Goal: Task Accomplishment & Management: Manage account settings

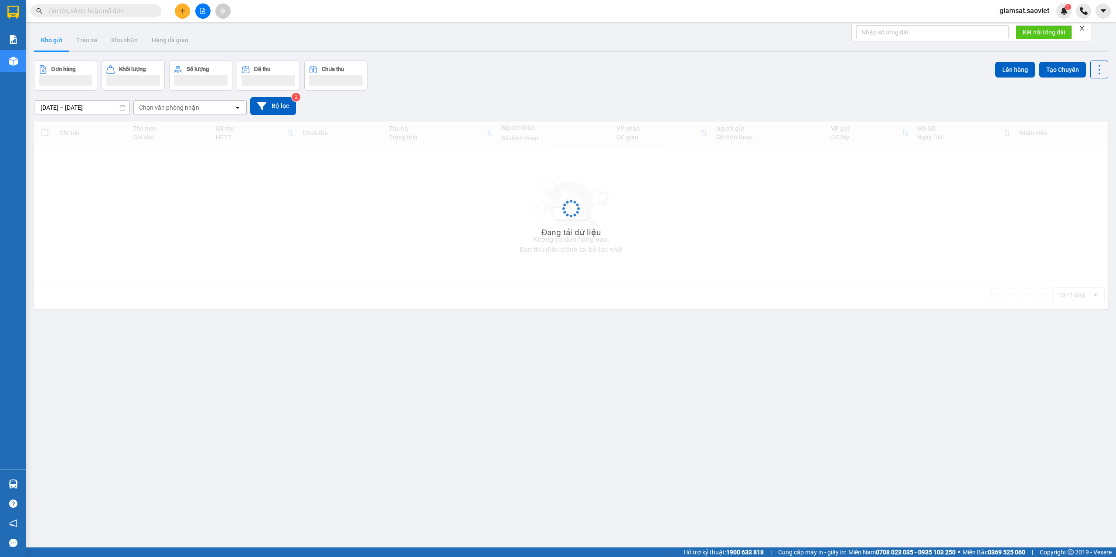
click at [82, 13] on input "text" at bounding box center [99, 11] width 103 height 10
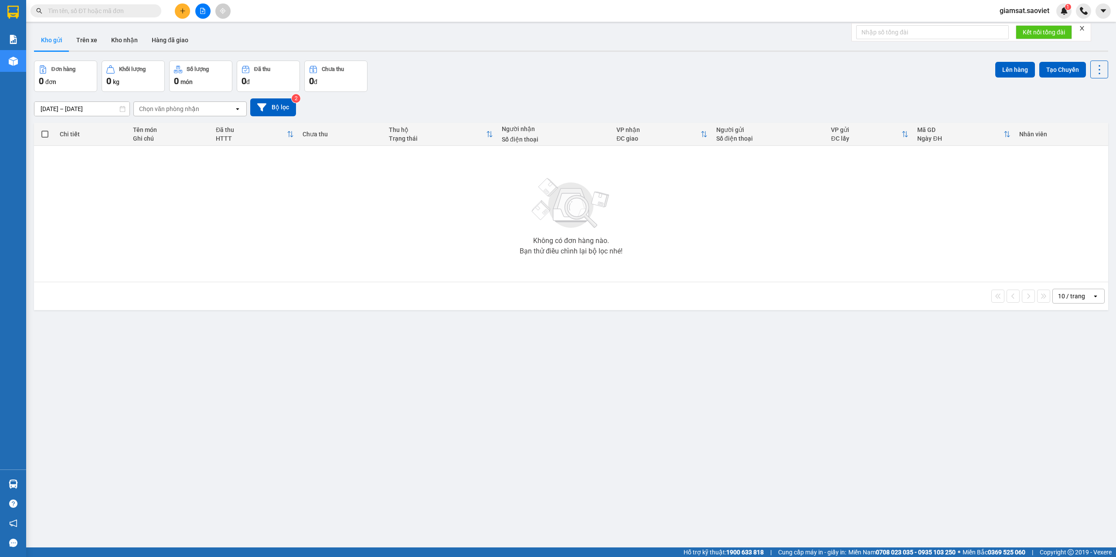
click at [82, 13] on input "text" at bounding box center [99, 11] width 103 height 10
click at [77, 10] on input "text" at bounding box center [99, 11] width 103 height 10
click at [73, 14] on input "text" at bounding box center [99, 11] width 103 height 10
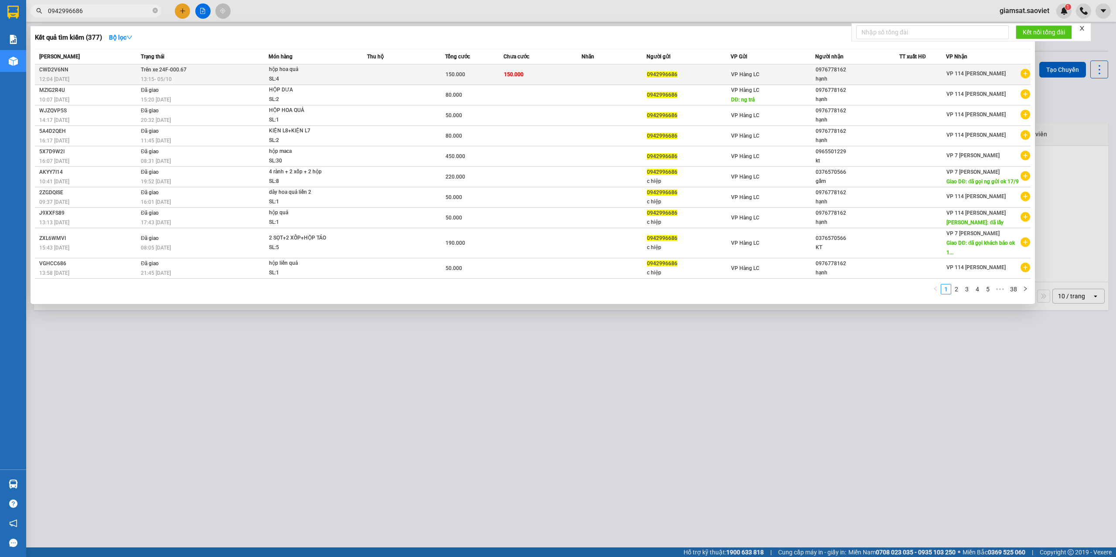
type input "0942996686"
click at [97, 67] on div "CWD2V6NN" at bounding box center [88, 69] width 99 height 9
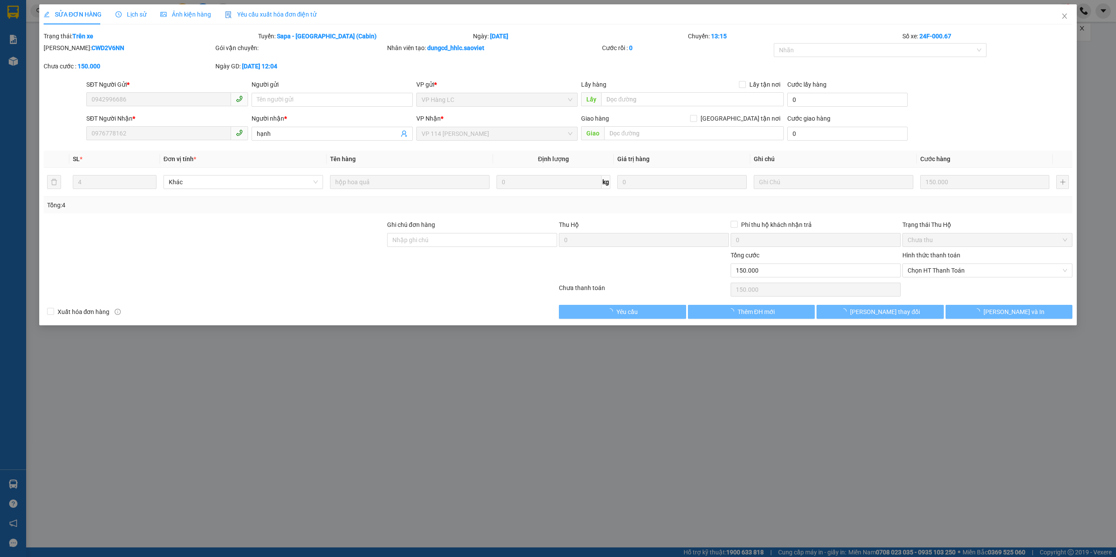
type input "0942996686"
type input "0976778162"
type input "hạnh"
type input "0"
type input "150.000"
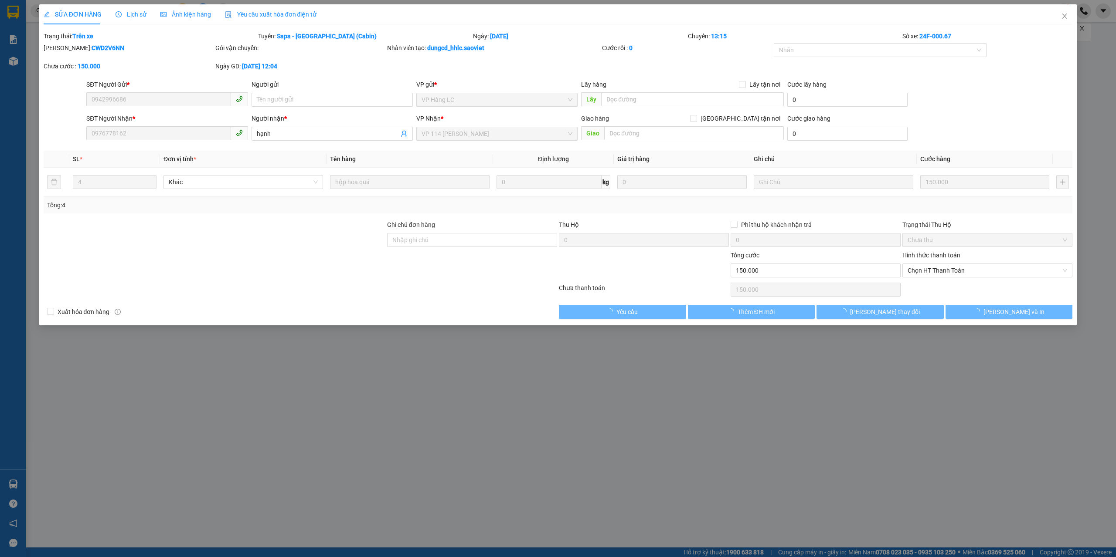
type input "150.000"
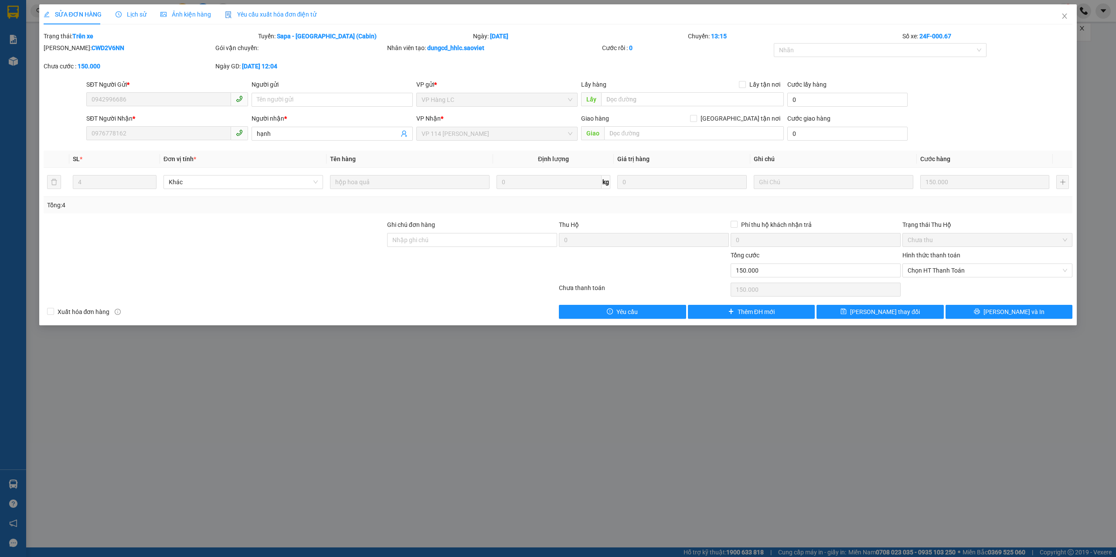
drag, startPoint x: 199, startPoint y: 400, endPoint x: 175, endPoint y: 362, distance: 45.2
click at [199, 399] on div "SỬA ĐƠN HÀNG Lịch sử Ảnh kiện hàng Yêu cầu xuất hóa đơn điện tử Total Paid Fee …" at bounding box center [558, 278] width 1116 height 557
click at [1064, 12] on span "Close" at bounding box center [1064, 16] width 24 height 24
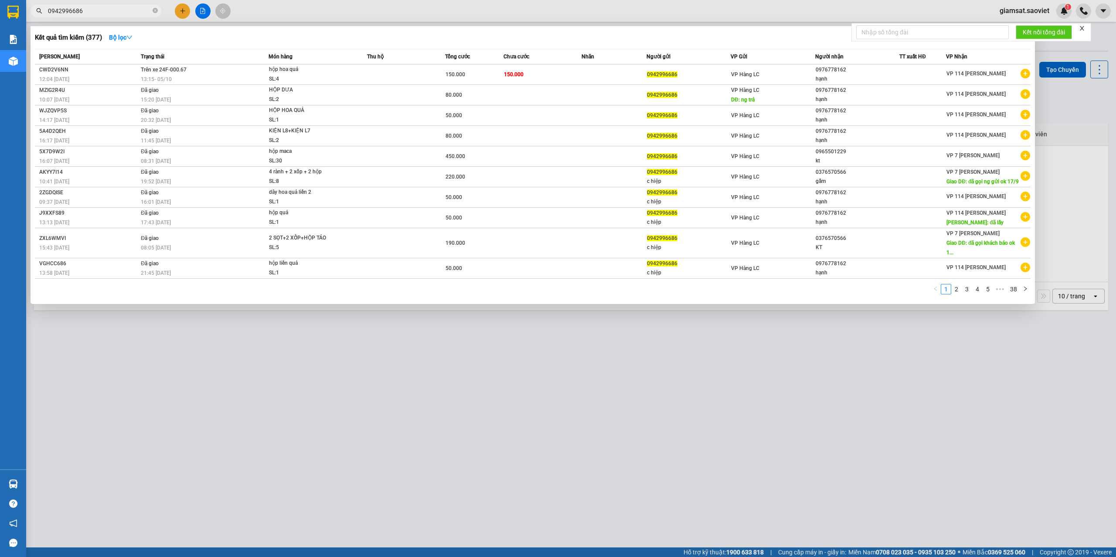
click at [100, 7] on input "0942996686" at bounding box center [99, 11] width 103 height 10
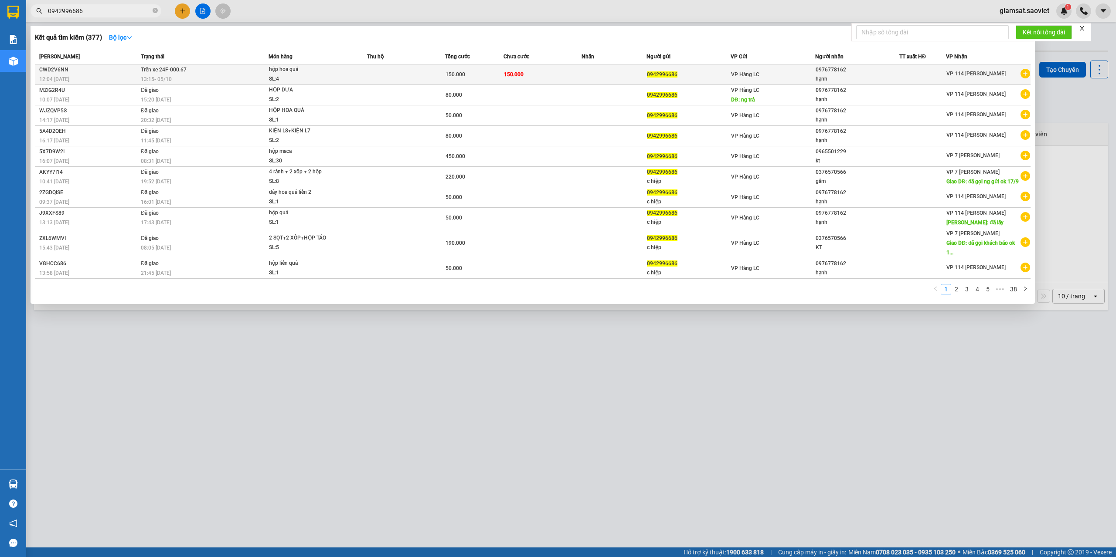
click at [346, 67] on span "hộp hoa quả SL: 4" at bounding box center [318, 74] width 98 height 19
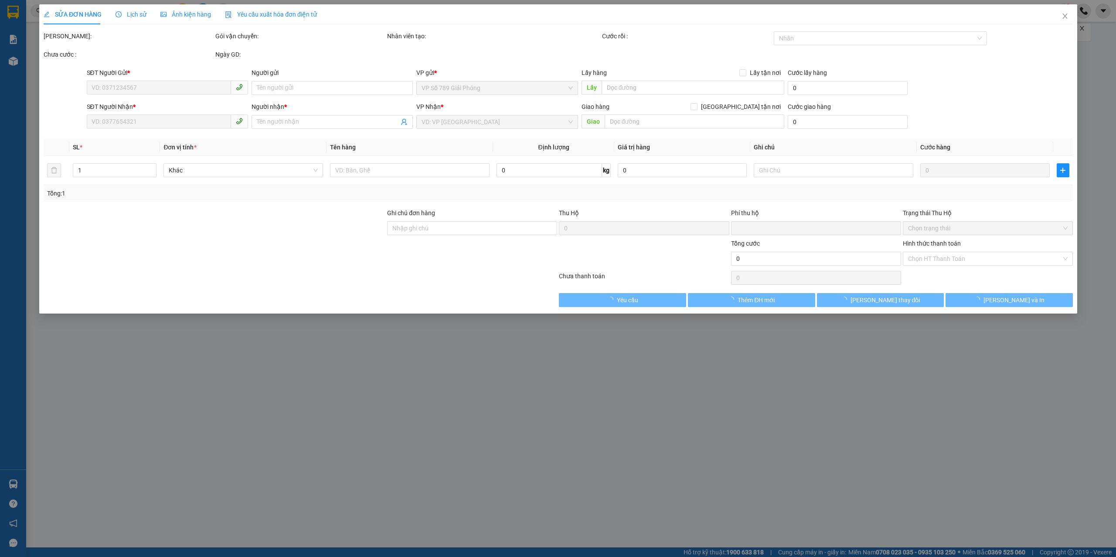
type input "0942996686"
type input "0976778162"
type input "hạnh"
type input "0"
type input "150.000"
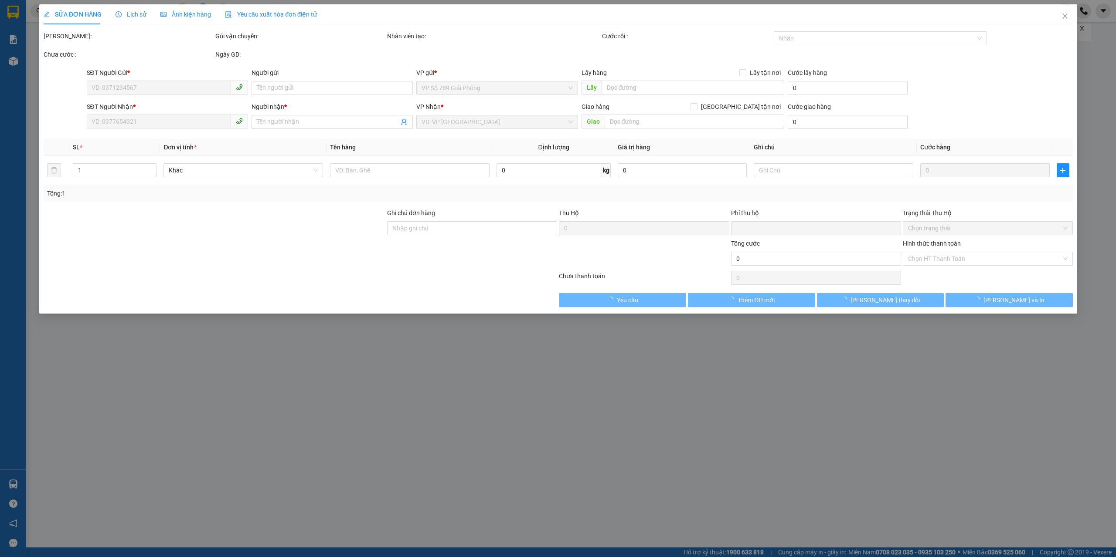
type input "150.000"
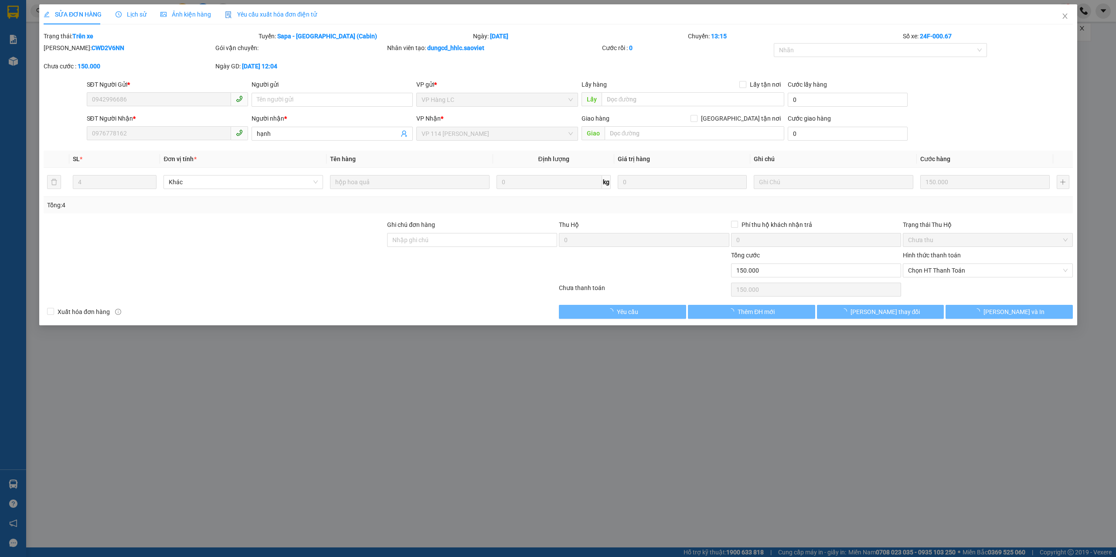
click at [453, 383] on div "SỬA ĐƠN HÀNG Lịch sử Ảnh kiện hàng Yêu cầu xuất hóa đơn điện tử Total Paid Fee …" at bounding box center [558, 278] width 1116 height 557
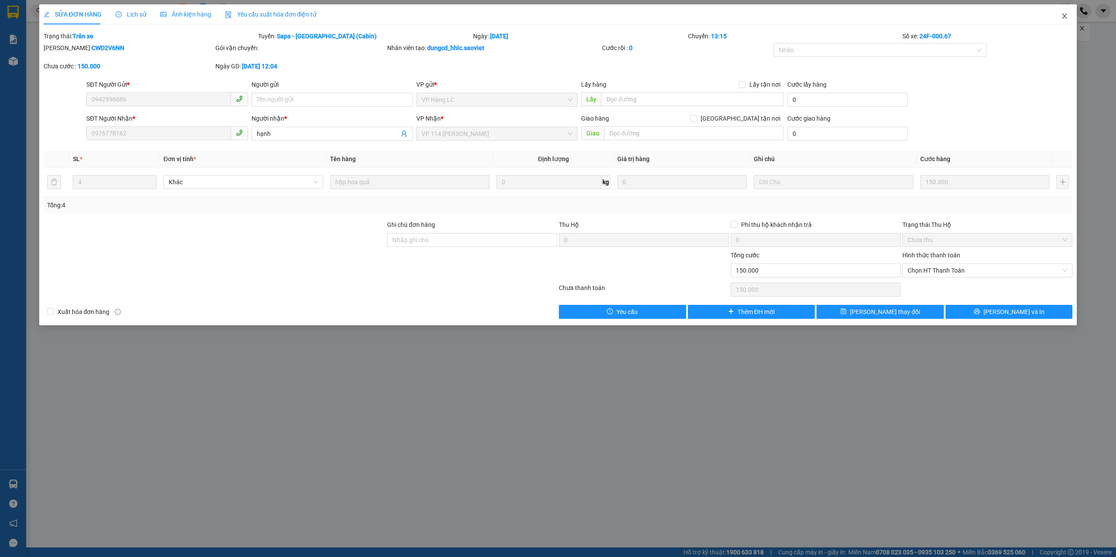
click at [1064, 16] on icon "close" at bounding box center [1064, 16] width 5 height 5
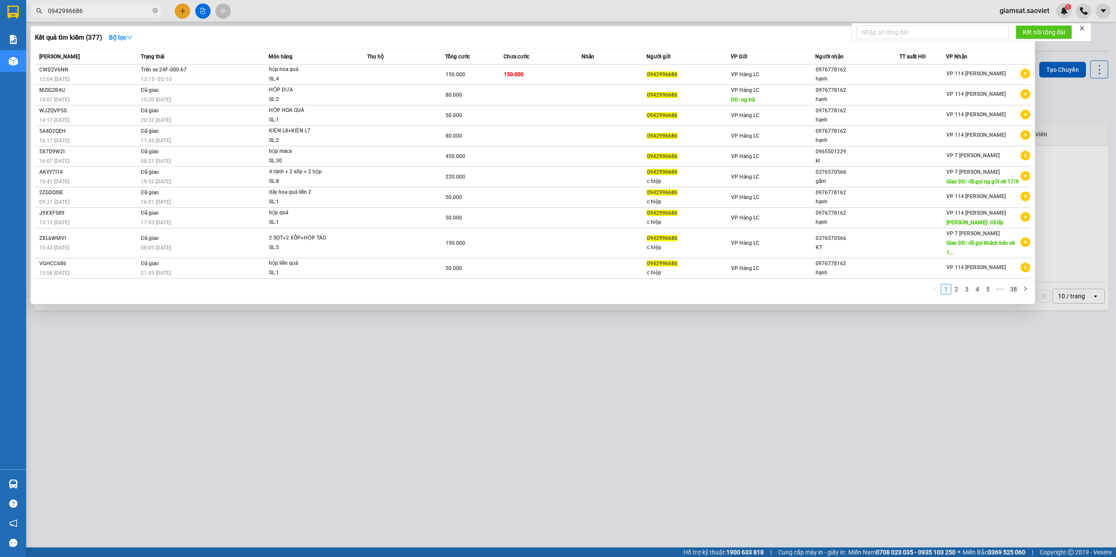
click at [113, 10] on input "0942996686" at bounding box center [99, 11] width 103 height 10
click at [297, 89] on div "HỘP DƯA" at bounding box center [301, 90] width 65 height 10
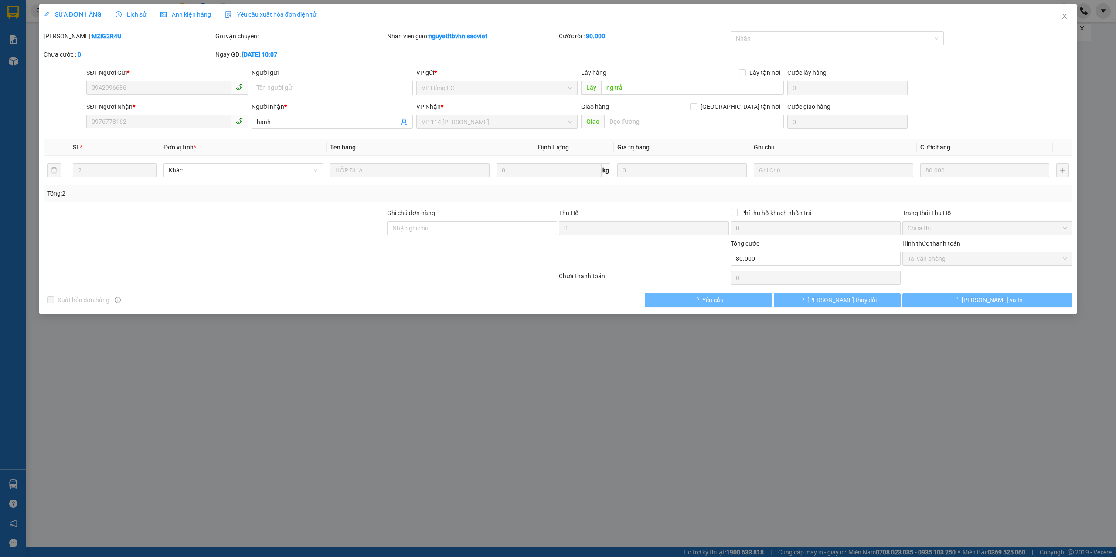
type input "0942996686"
type input "ng trả"
type input "0976778162"
type input "hạnh"
type input "0"
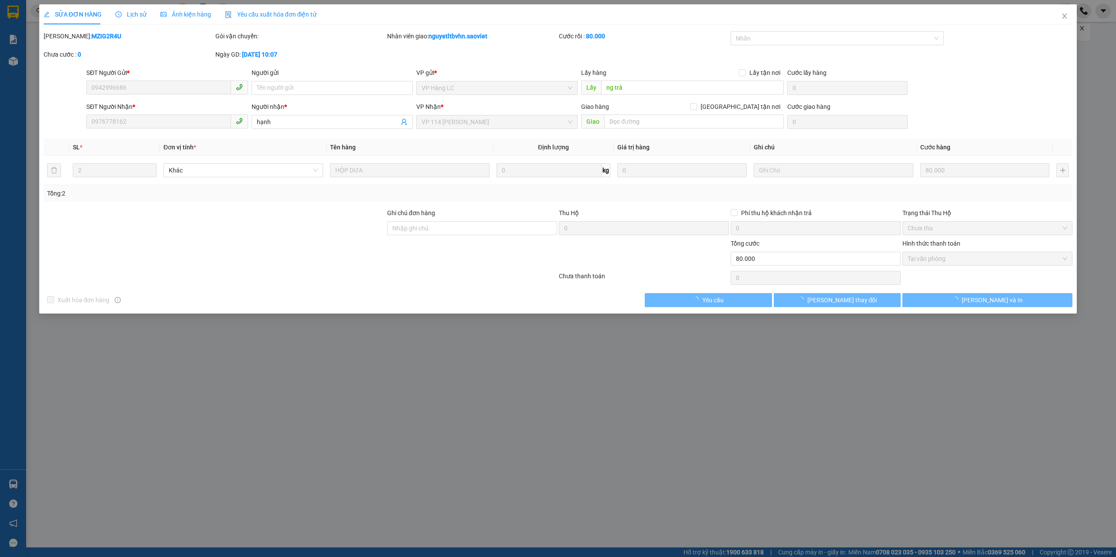
type input "80.000"
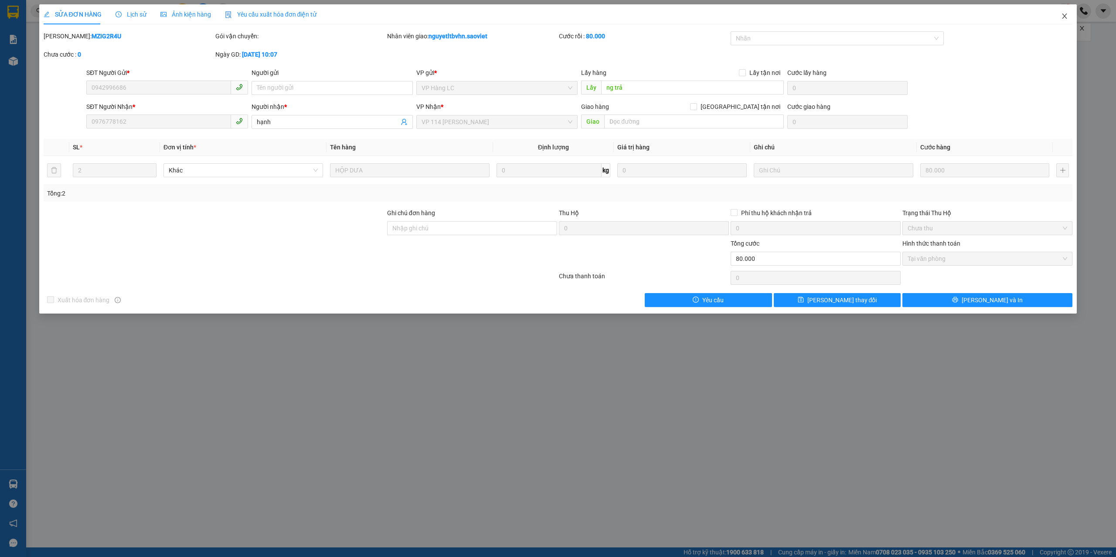
click at [1064, 15] on icon "close" at bounding box center [1064, 16] width 7 height 7
